Goal: Communication & Community: Answer question/provide support

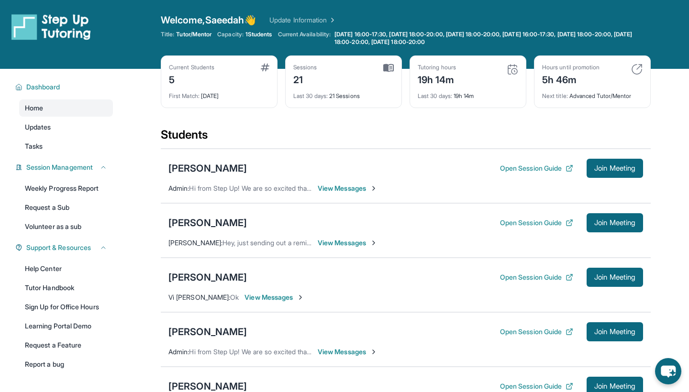
click at [316, 130] on div "Students" at bounding box center [406, 137] width 490 height 21
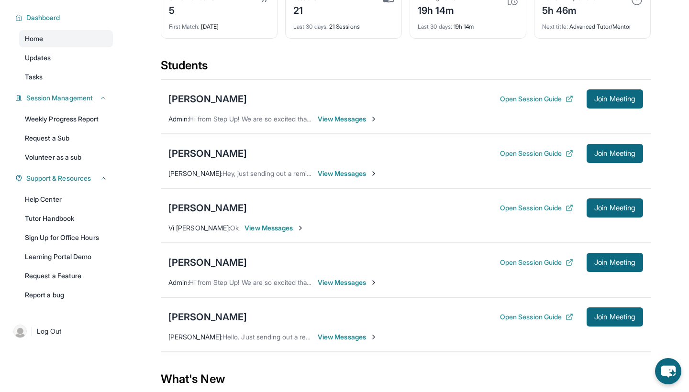
scroll to position [70, 0]
click at [599, 107] on button "Join Meeting" at bounding box center [615, 98] width 56 height 19
click at [595, 101] on span "Join Meeting" at bounding box center [614, 99] width 41 height 6
click at [600, 98] on span "Join Meeting" at bounding box center [614, 99] width 41 height 6
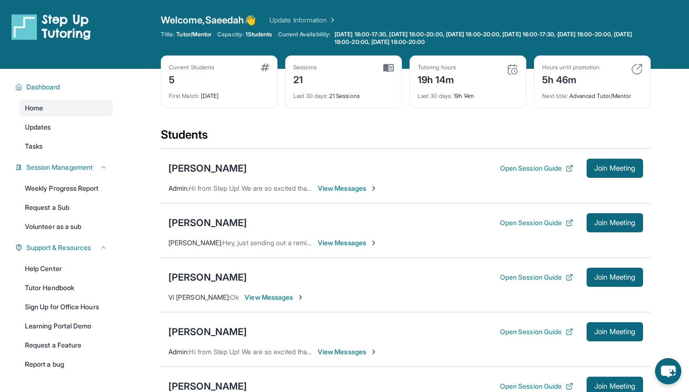
scroll to position [0, 0]
click at [594, 166] on span "Join Meeting" at bounding box center [614, 169] width 41 height 6
click at [542, 167] on button "Open Session Guide" at bounding box center [536, 169] width 73 height 10
click at [614, 166] on span "Join Meeting" at bounding box center [614, 169] width 41 height 6
click at [601, 167] on span "Join Meeting" at bounding box center [614, 169] width 41 height 6
